Goal: Communication & Community: Answer question/provide support

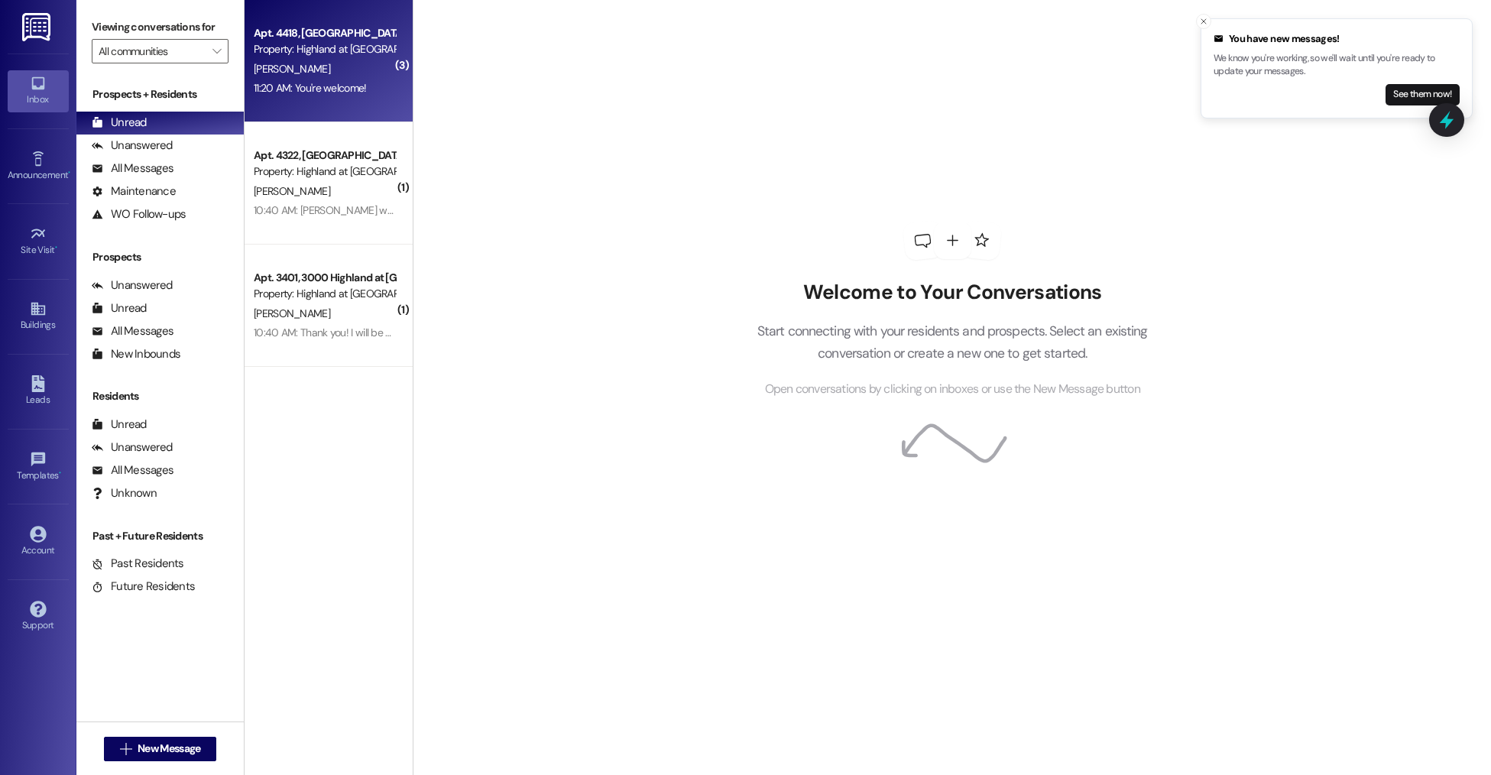
click at [373, 77] on div "[PERSON_NAME]" at bounding box center [324, 69] width 144 height 19
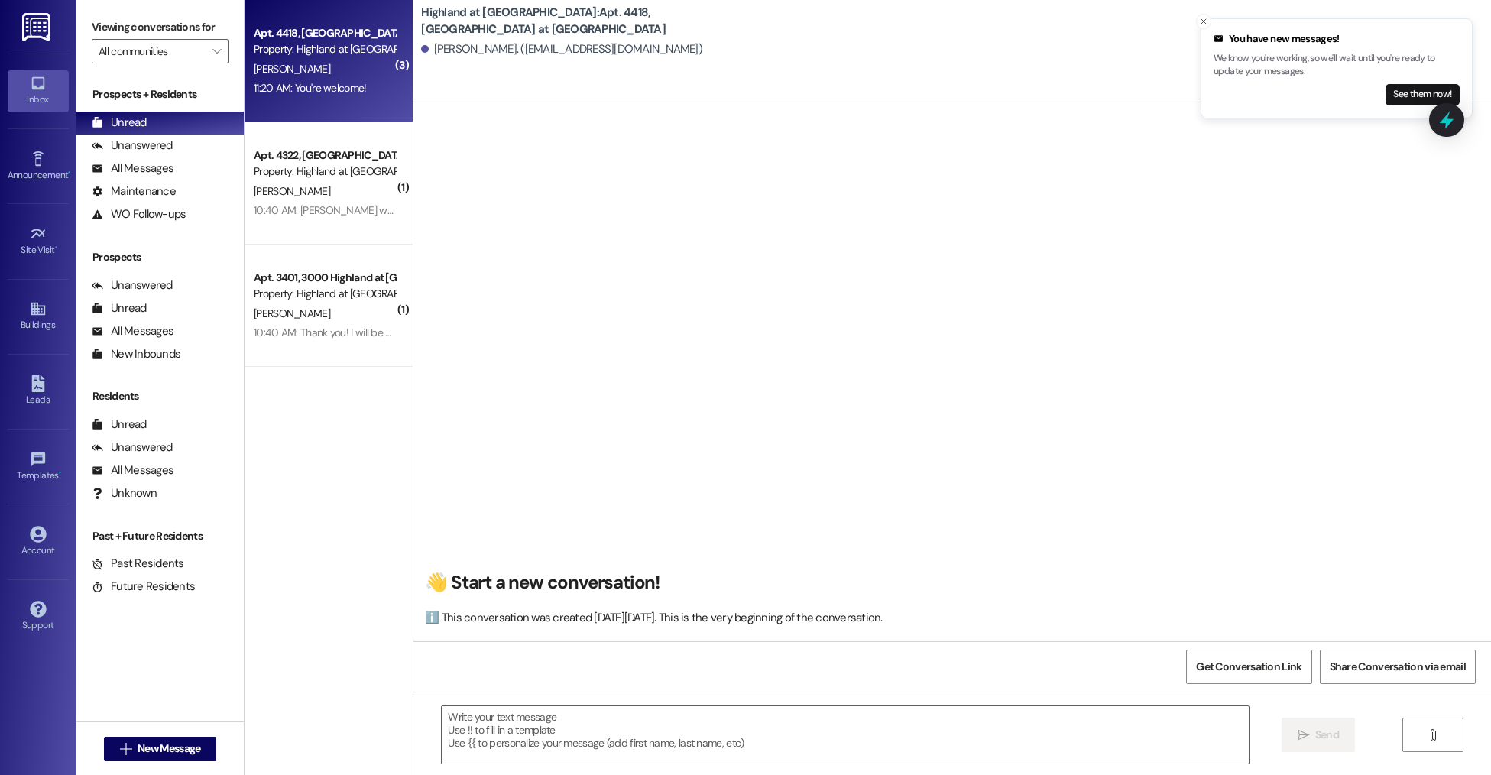
scroll to position [9521, 0]
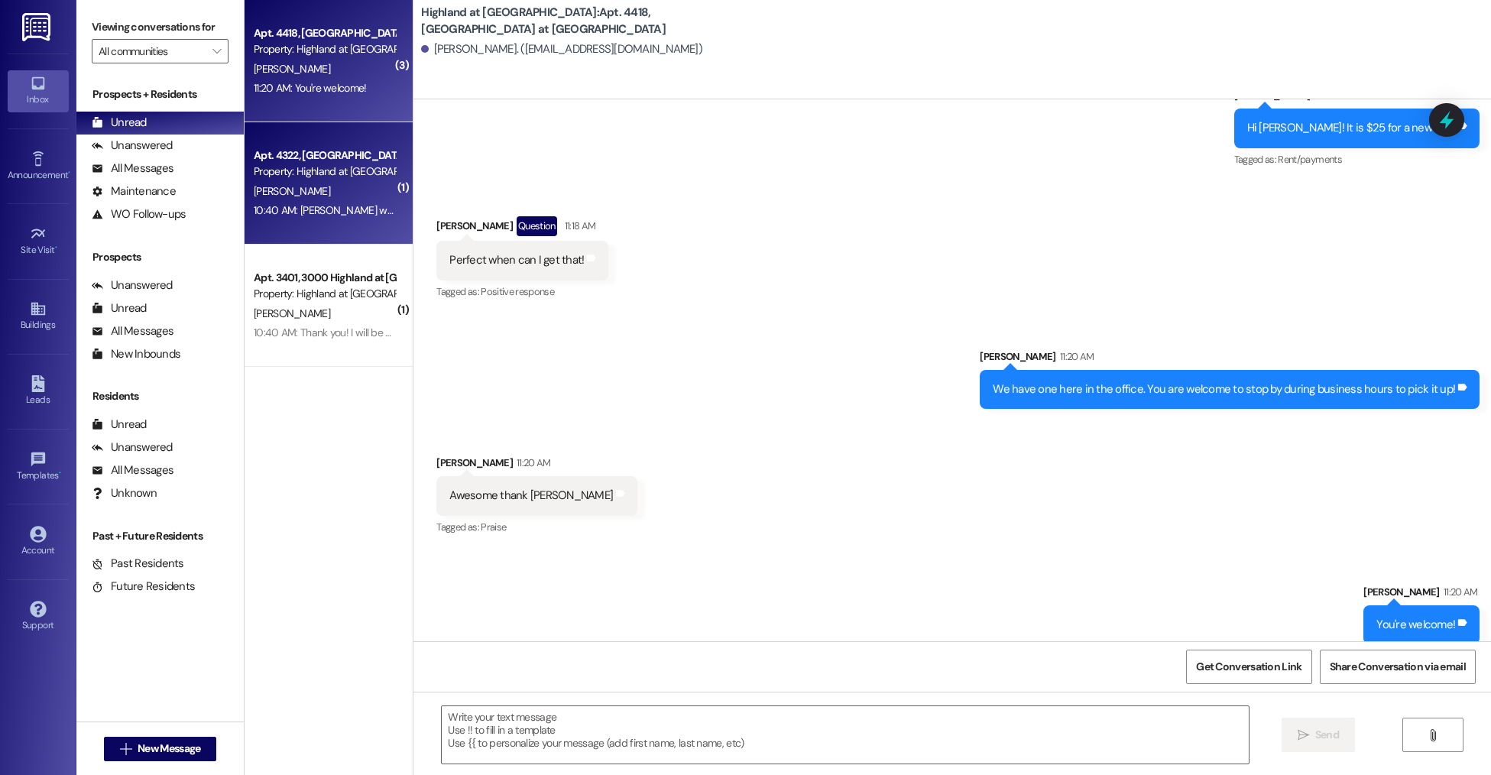
click at [348, 219] on div "10:40 AM: [PERSON_NAME] went up to the fourth floor to see what that racket was…" at bounding box center [324, 210] width 144 height 19
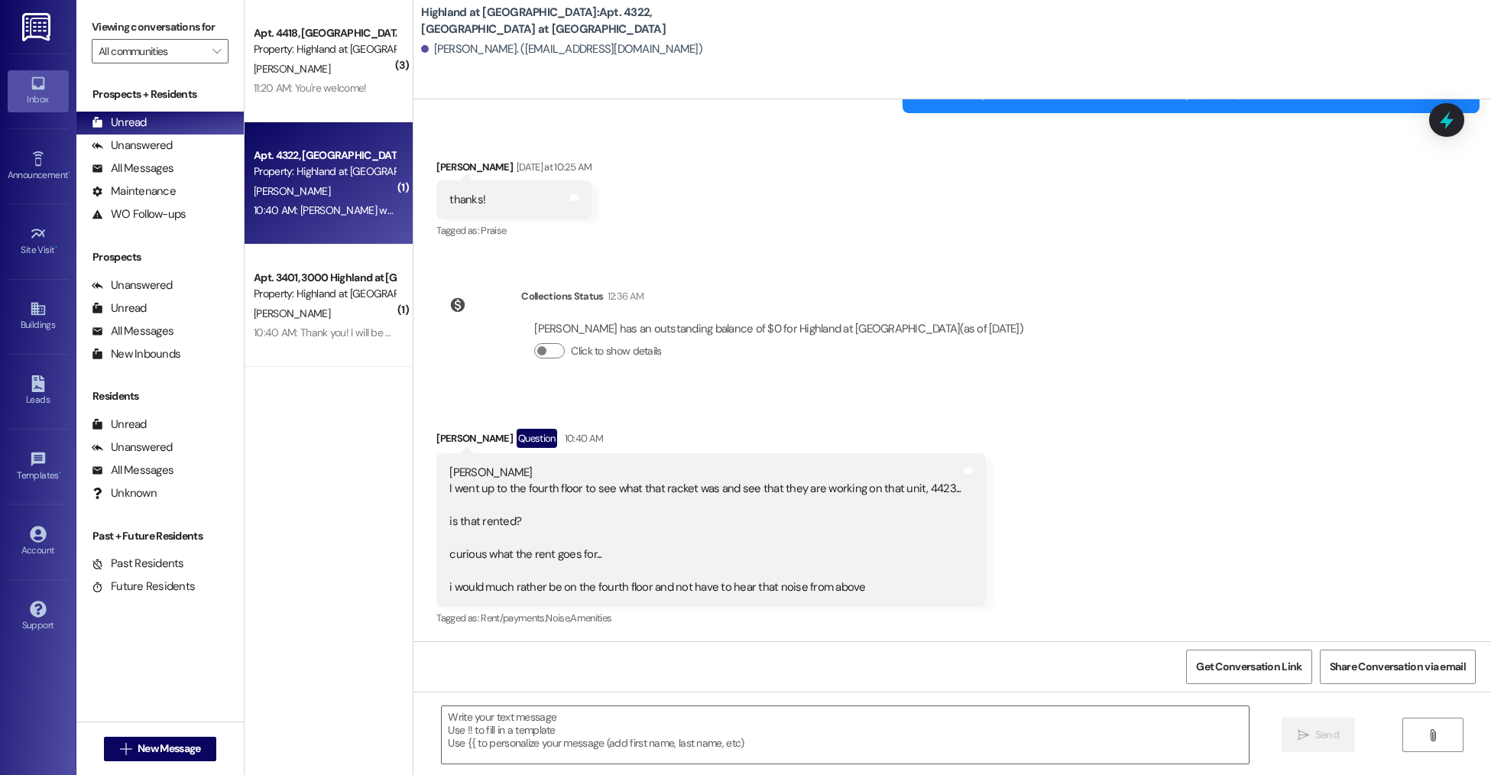
scroll to position [20418, 0]
click at [642, 750] on textarea at bounding box center [845, 734] width 806 height 57
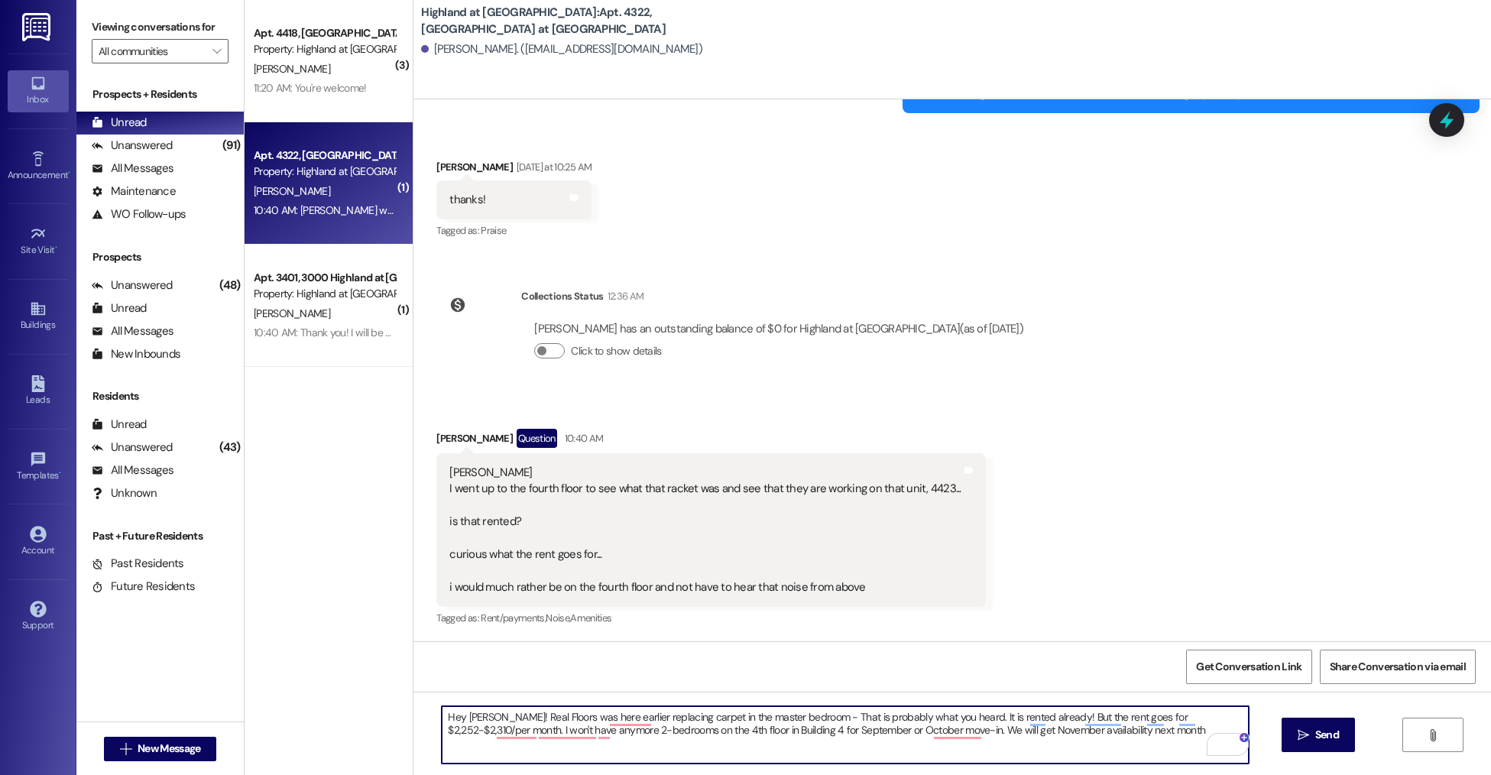
click at [1100, 745] on textarea "Hey [PERSON_NAME]! Real Floors was here earlier replacing carpet in the master …" at bounding box center [845, 734] width 806 height 57
drag, startPoint x: 1099, startPoint y: 738, endPoint x: 877, endPoint y: 730, distance: 221.7
click at [877, 730] on textarea "Hey [PERSON_NAME]! Real Floors was here earlier replacing carpet in the master …" at bounding box center [845, 734] width 806 height 57
click at [1012, 717] on textarea "Hey [PERSON_NAME]! Real Floors was here earlier, replacing carpet in the master…" at bounding box center [845, 734] width 806 height 57
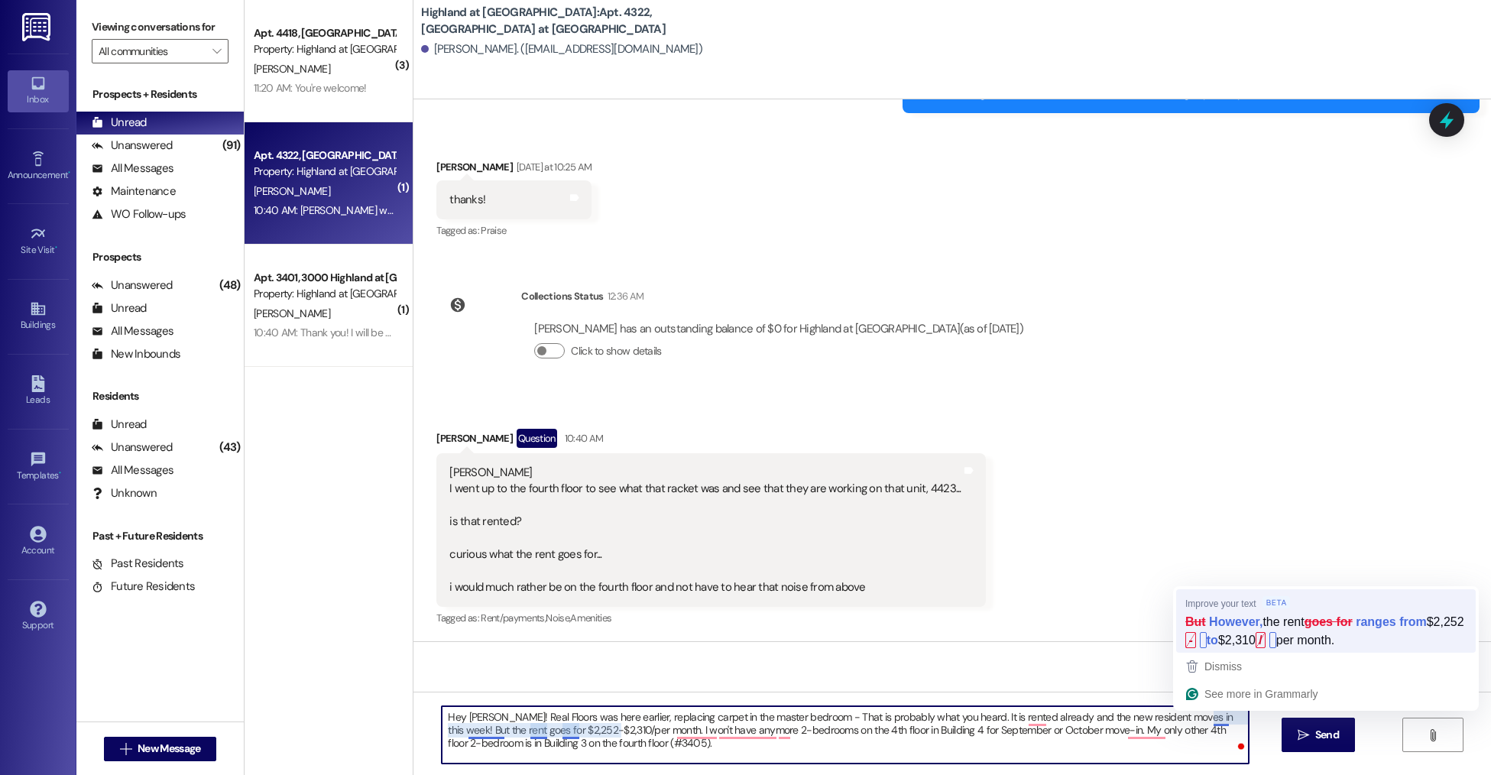
type textarea "Hey [PERSON_NAME]! Real Floors was here earlier, replacing carpet in the master…"
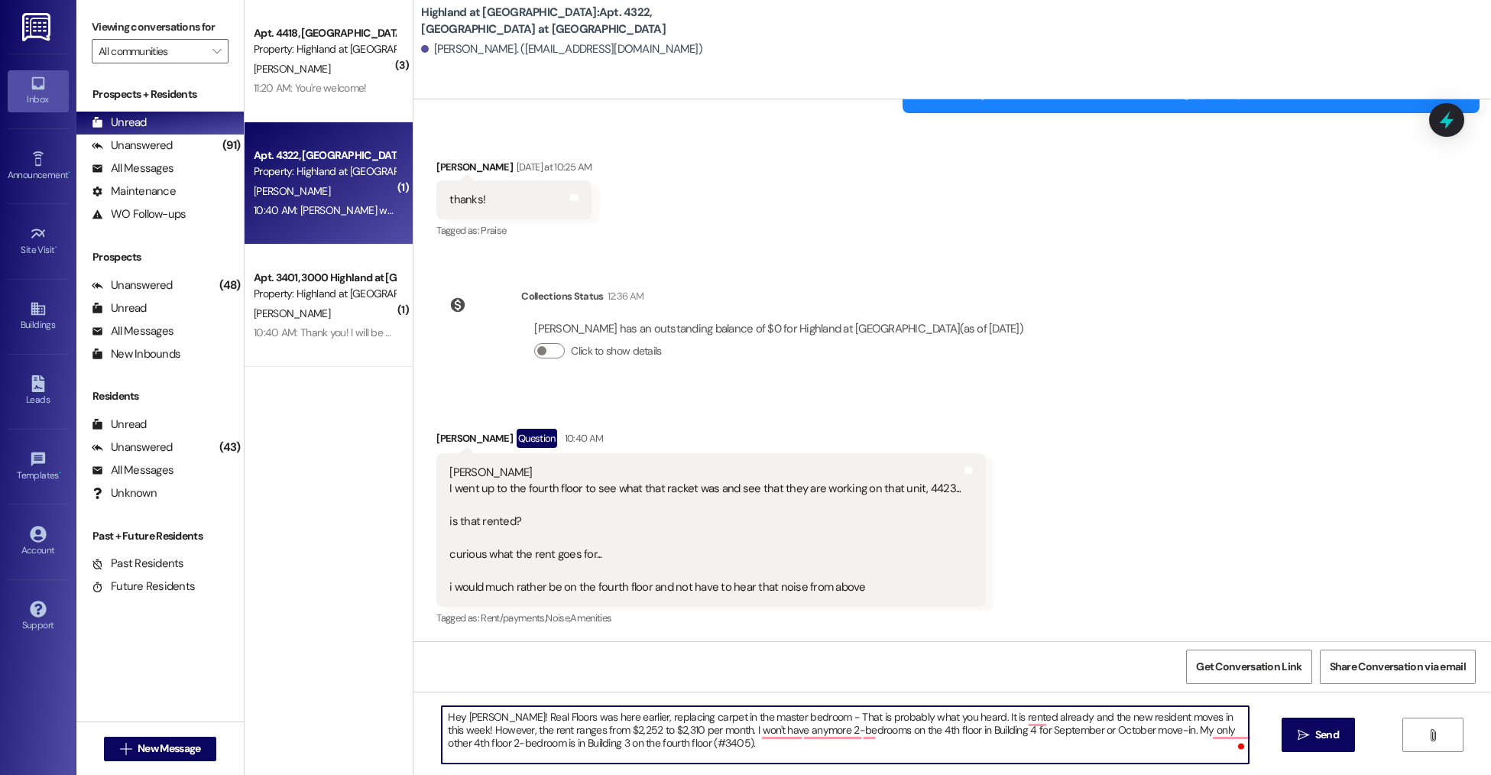
click at [740, 749] on textarea "Hey [PERSON_NAME]! Real Floors was here earlier, replacing carpet in the master…" at bounding box center [845, 734] width 806 height 57
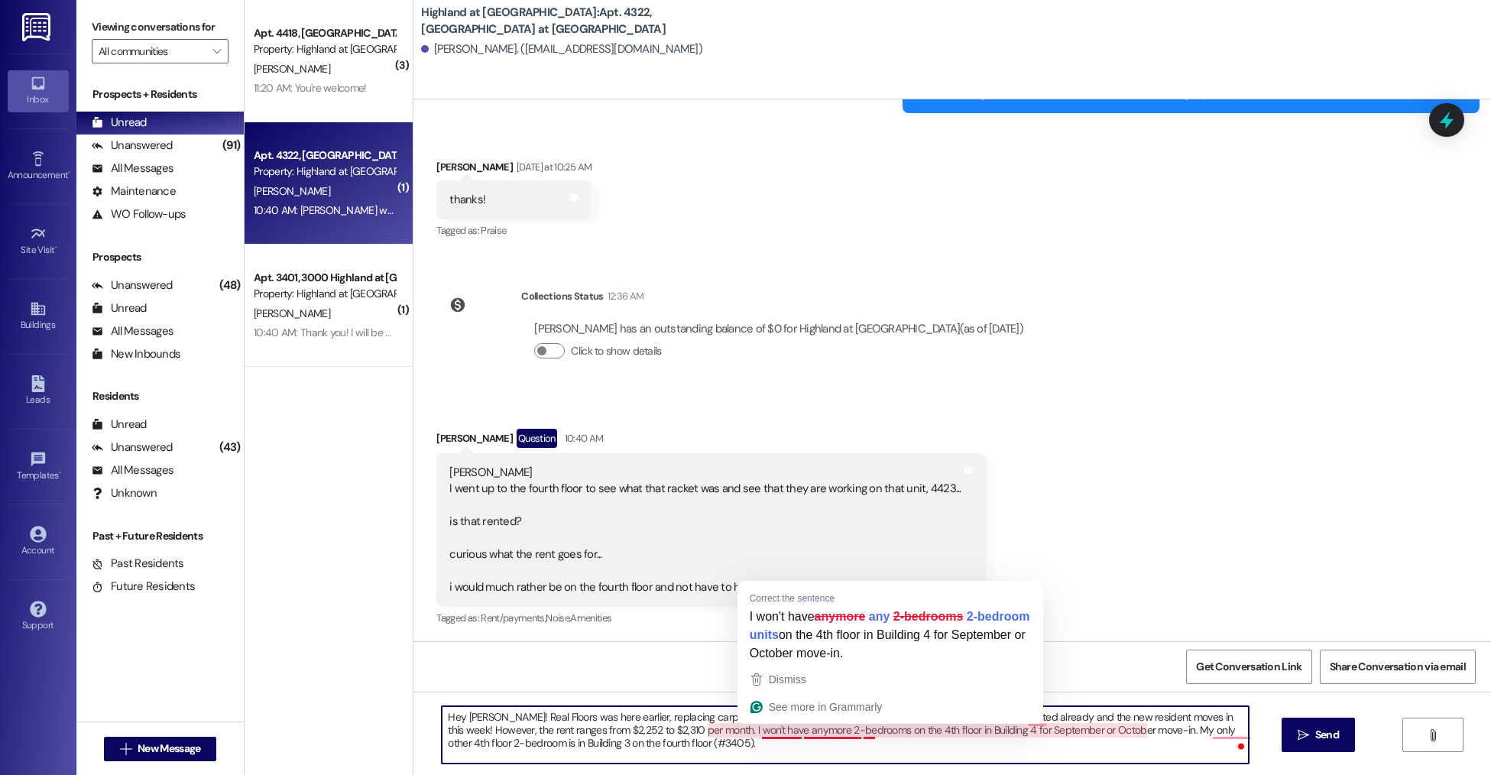
click at [733, 739] on textarea "Hey [PERSON_NAME]! Real Floors was here earlier, replacing carpet in the master…" at bounding box center [845, 734] width 806 height 57
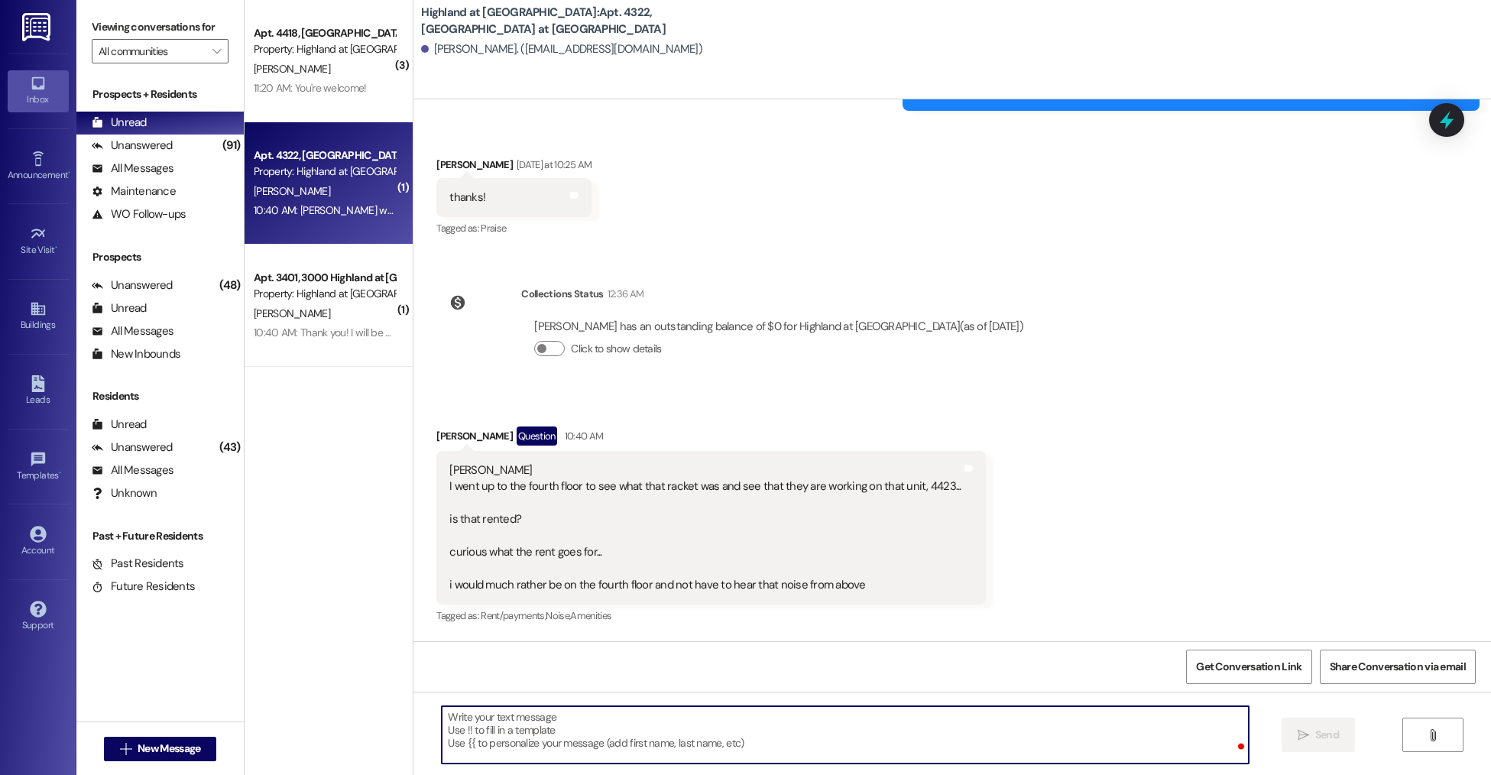
scroll to position [20558, 0]
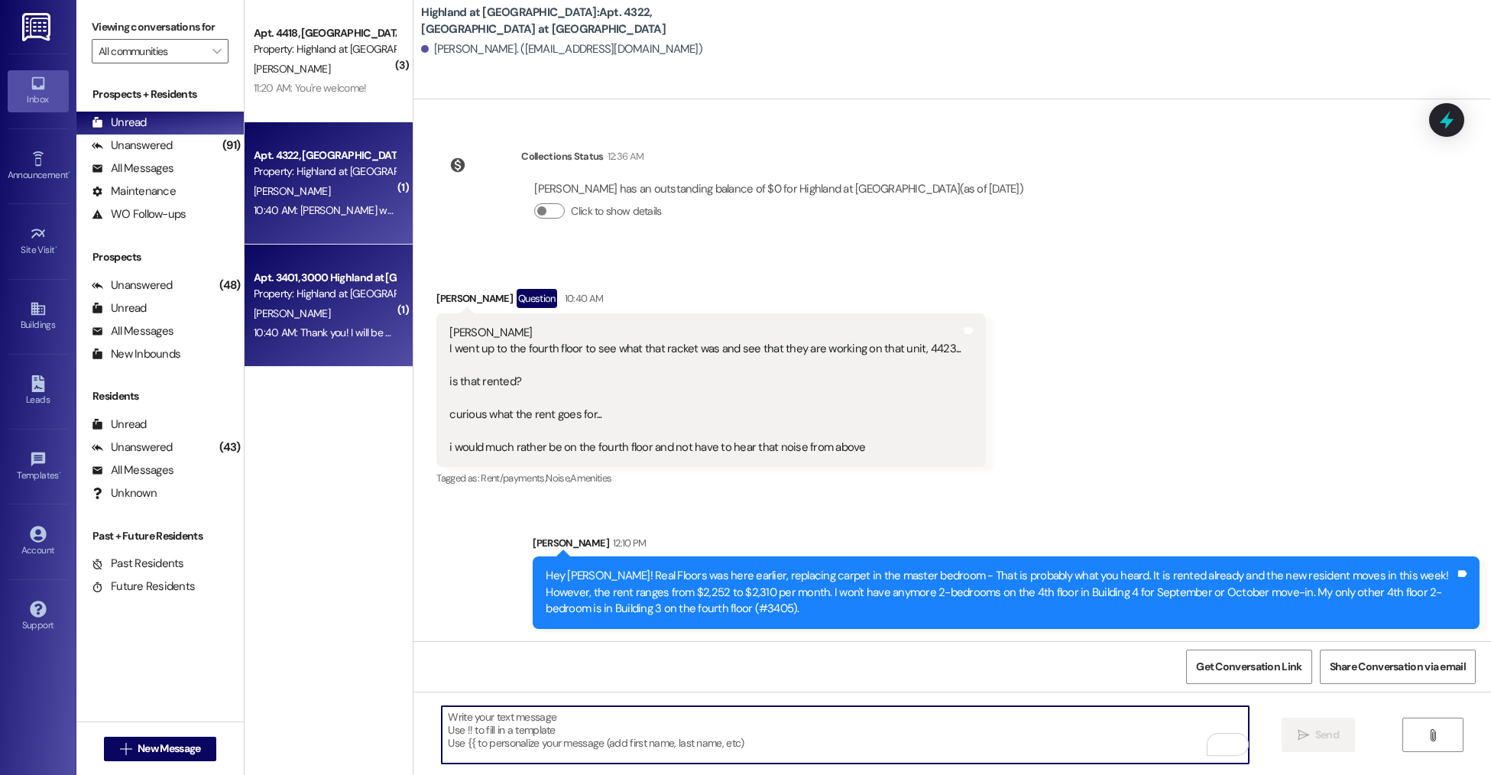
click at [274, 302] on div "Property: Highland at [GEOGRAPHIC_DATA]" at bounding box center [324, 294] width 141 height 16
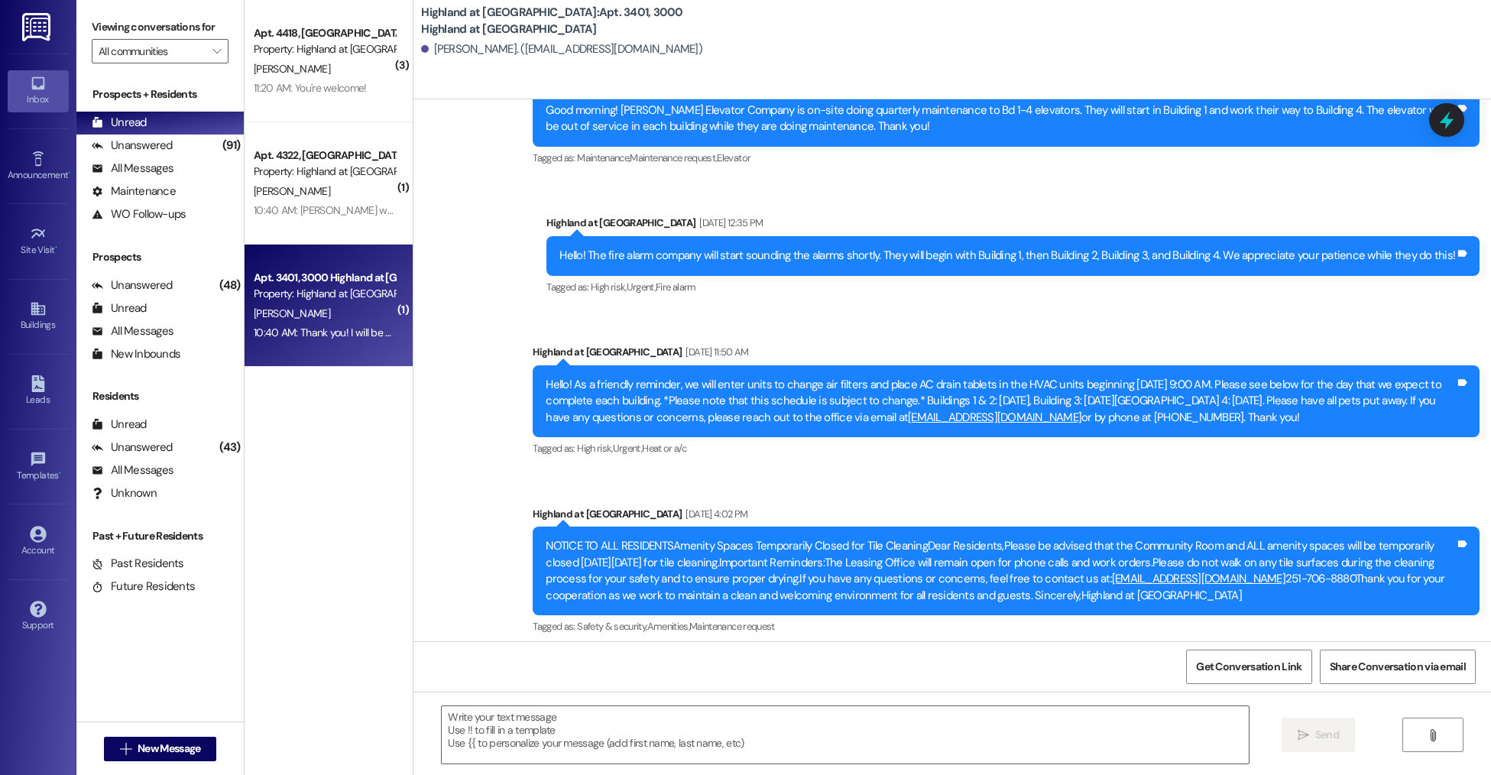
scroll to position [11516, 0]
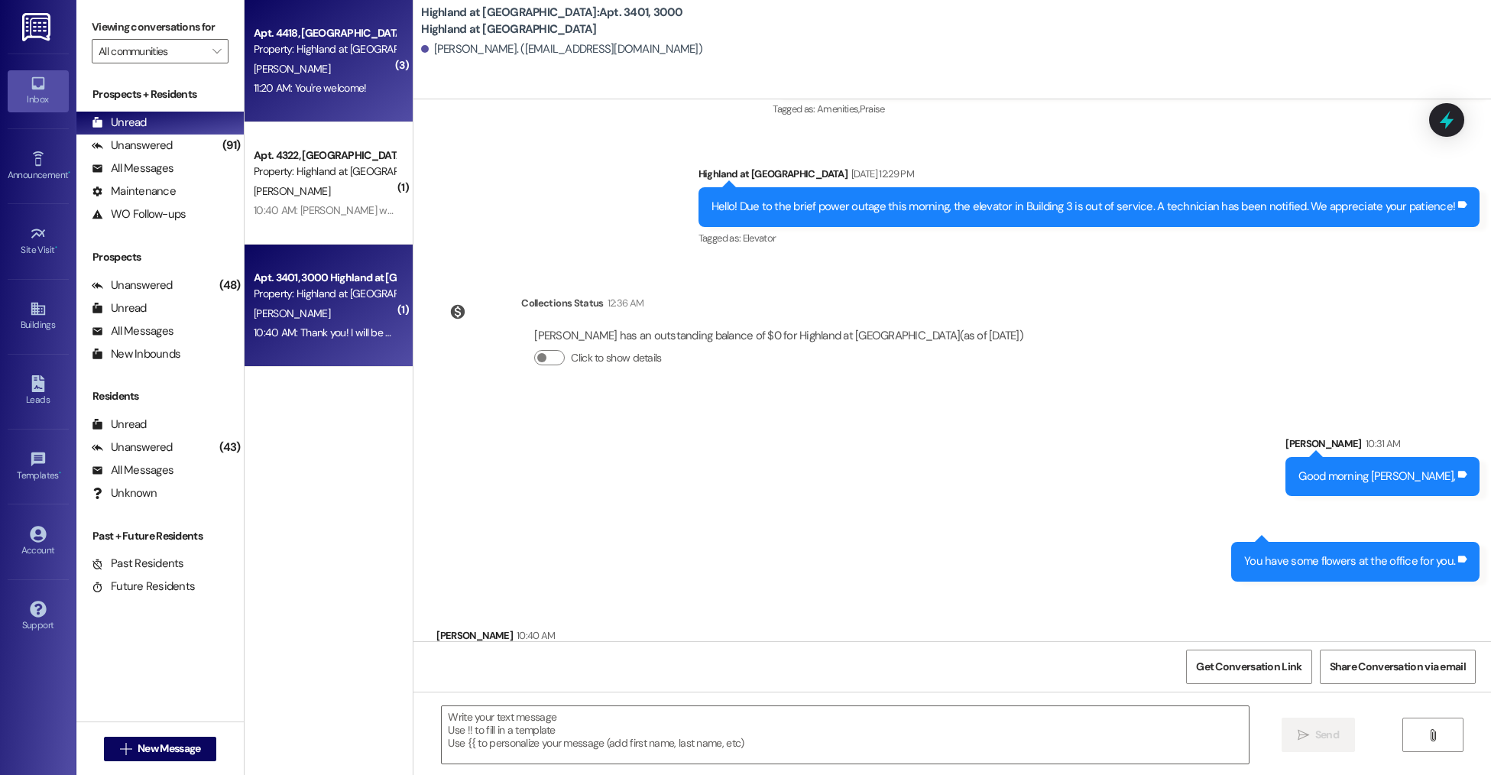
click at [363, 73] on div "[PERSON_NAME]" at bounding box center [324, 69] width 144 height 19
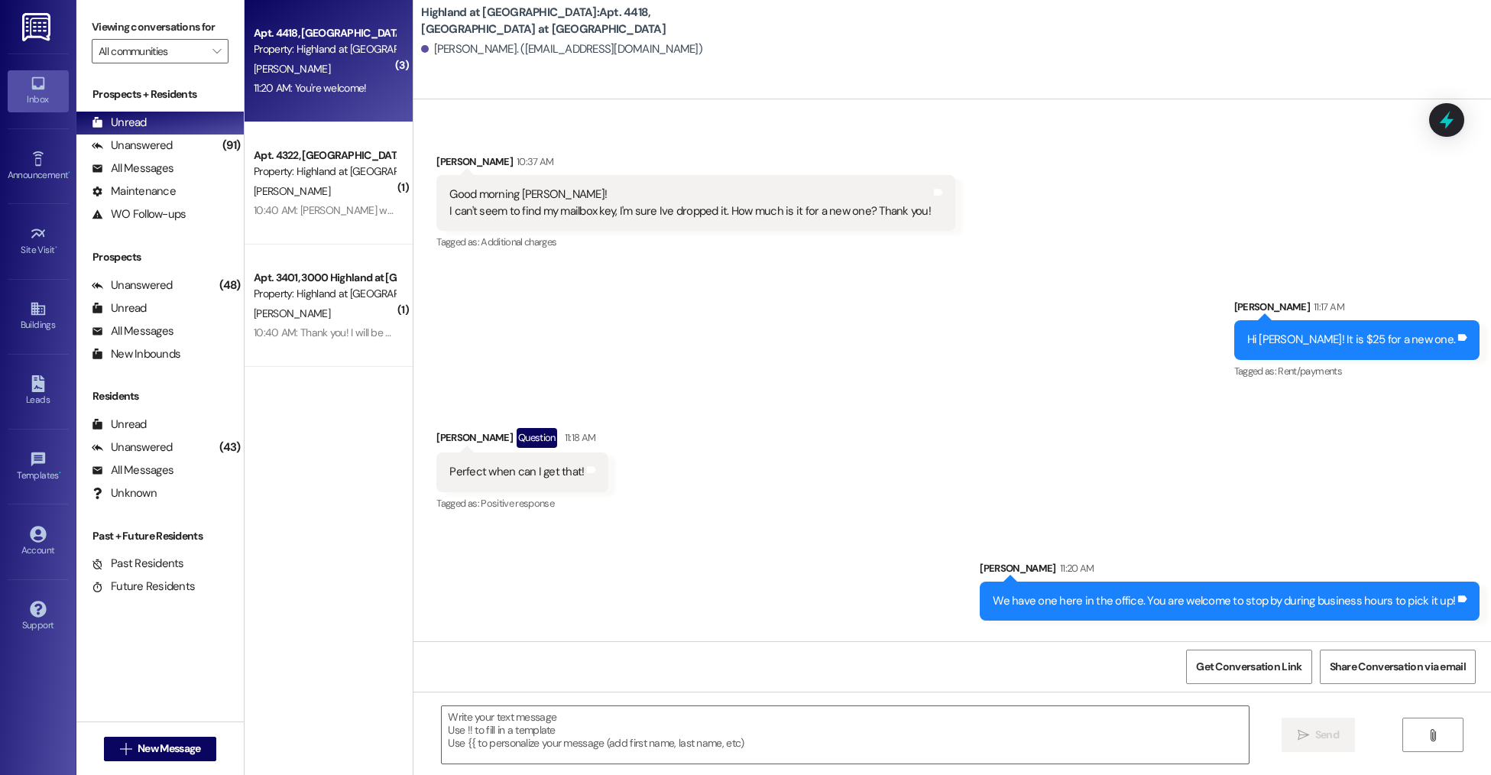
scroll to position [9296, 0]
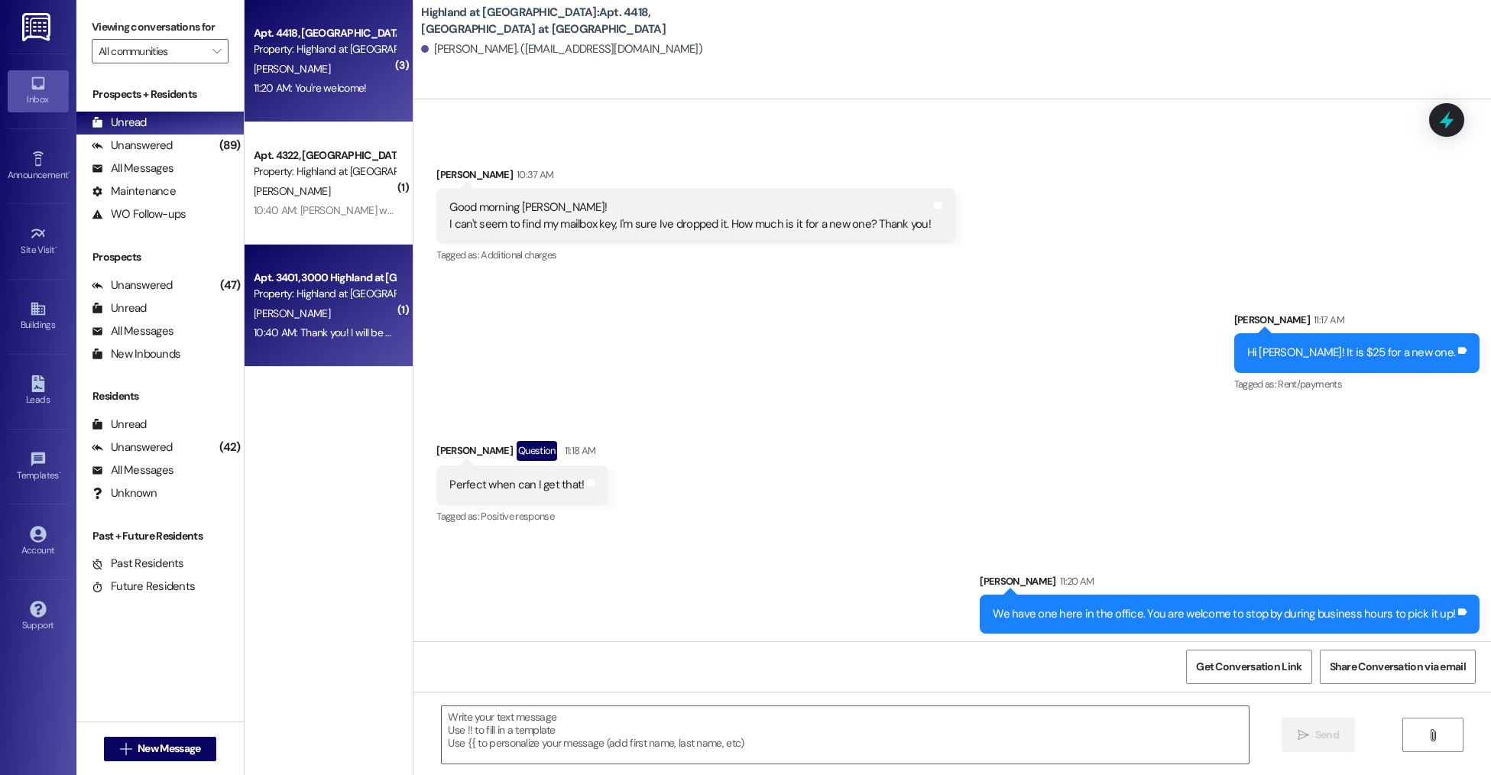
click at [336, 317] on div "[PERSON_NAME]" at bounding box center [324, 313] width 144 height 19
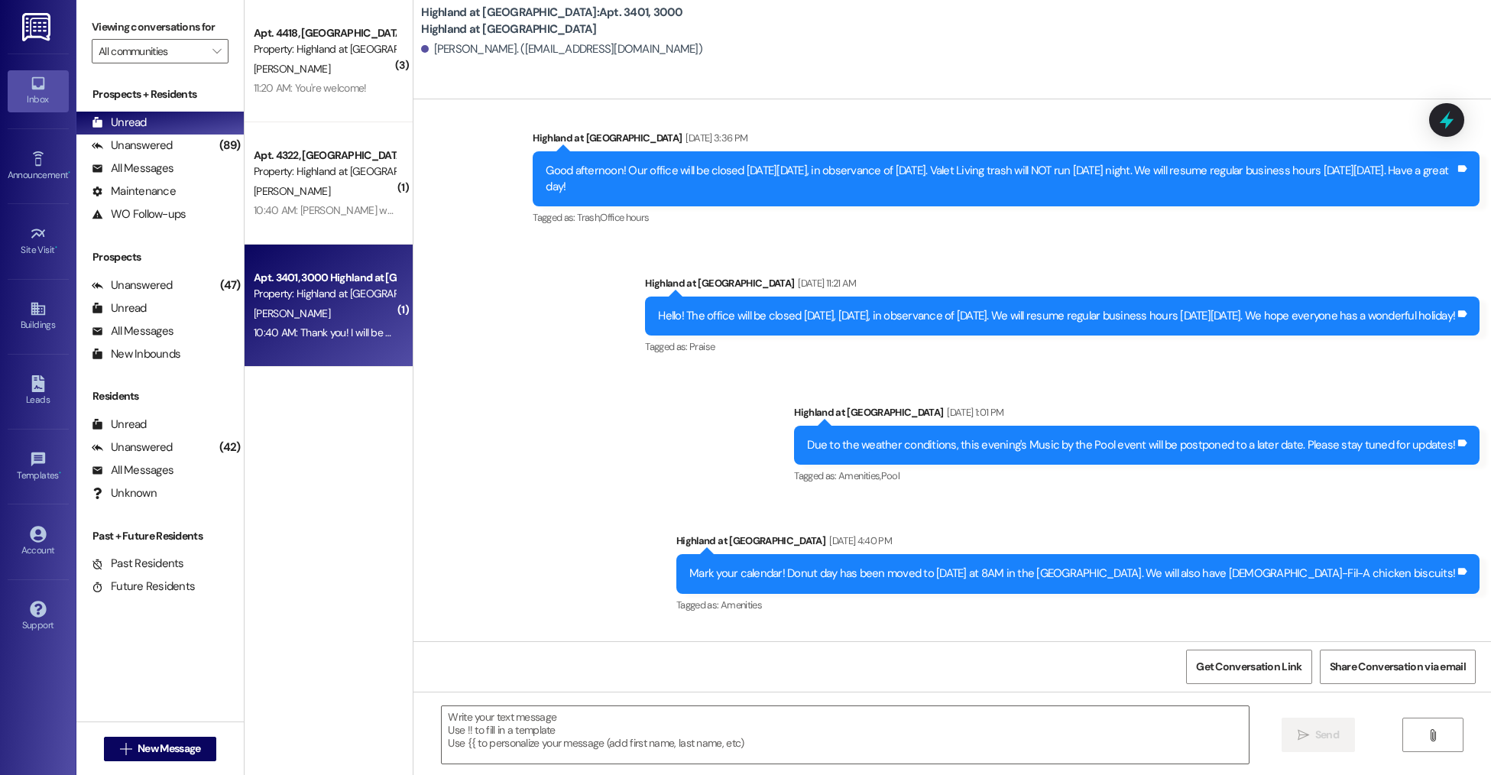
scroll to position [9414, 0]
